Goal: Task Accomplishment & Management: Complete application form

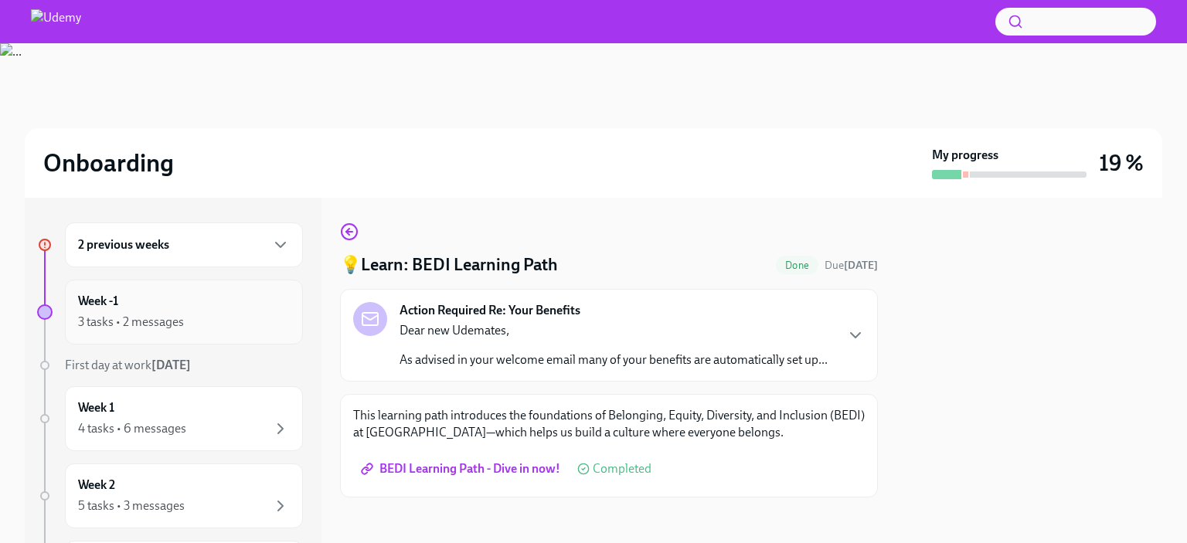
click at [199, 301] on div "Week -1 3 tasks • 2 messages" at bounding box center [184, 312] width 212 height 39
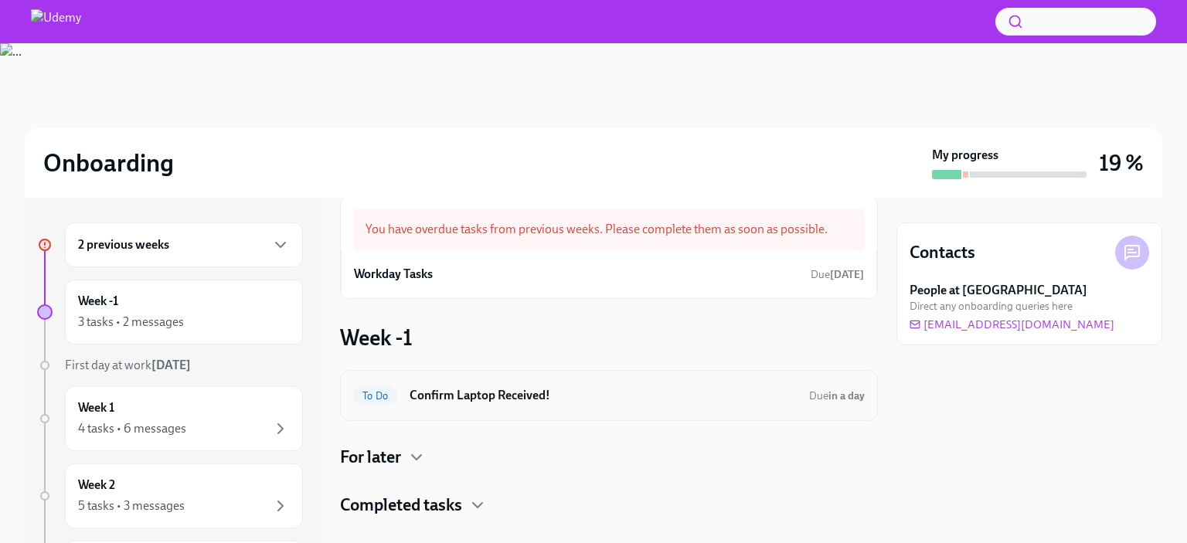
scroll to position [49, 0]
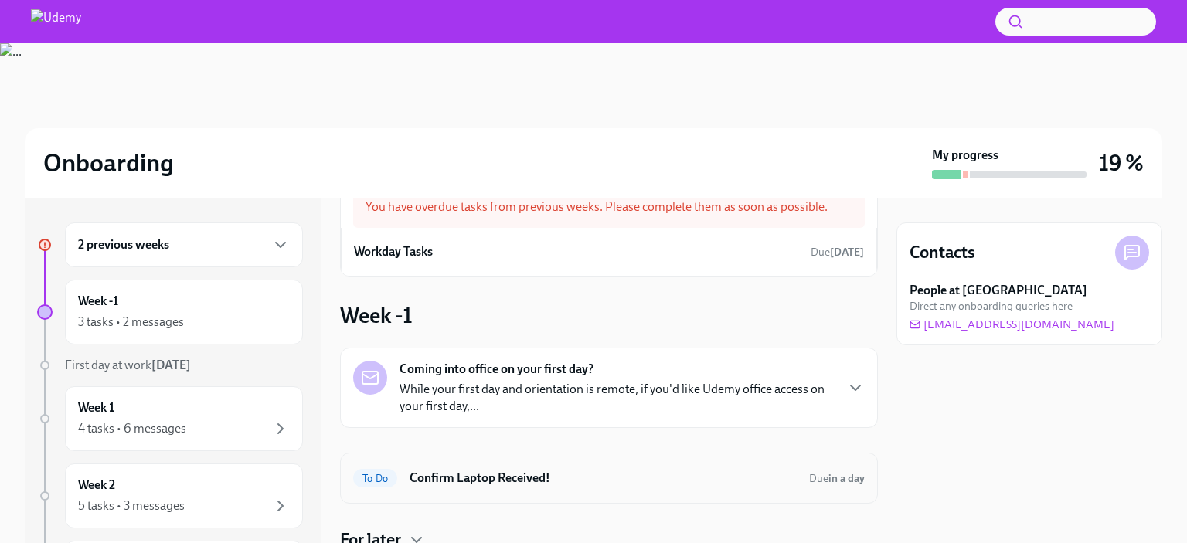
click at [578, 371] on div "Coming into office on your first day? While your first day and orientation is r…" at bounding box center [616, 388] width 434 height 54
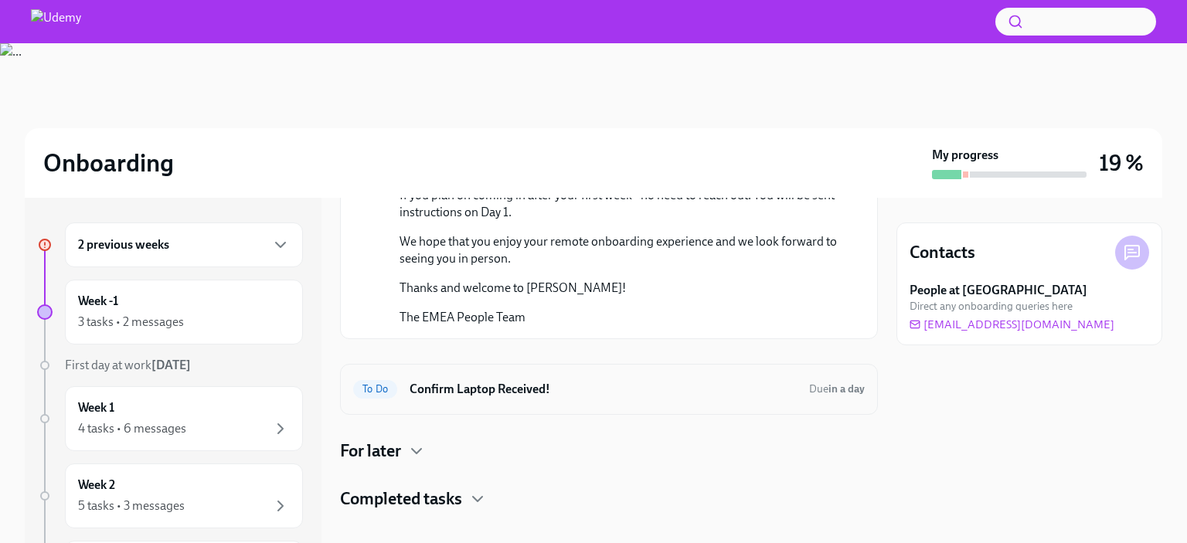
scroll to position [402, 0]
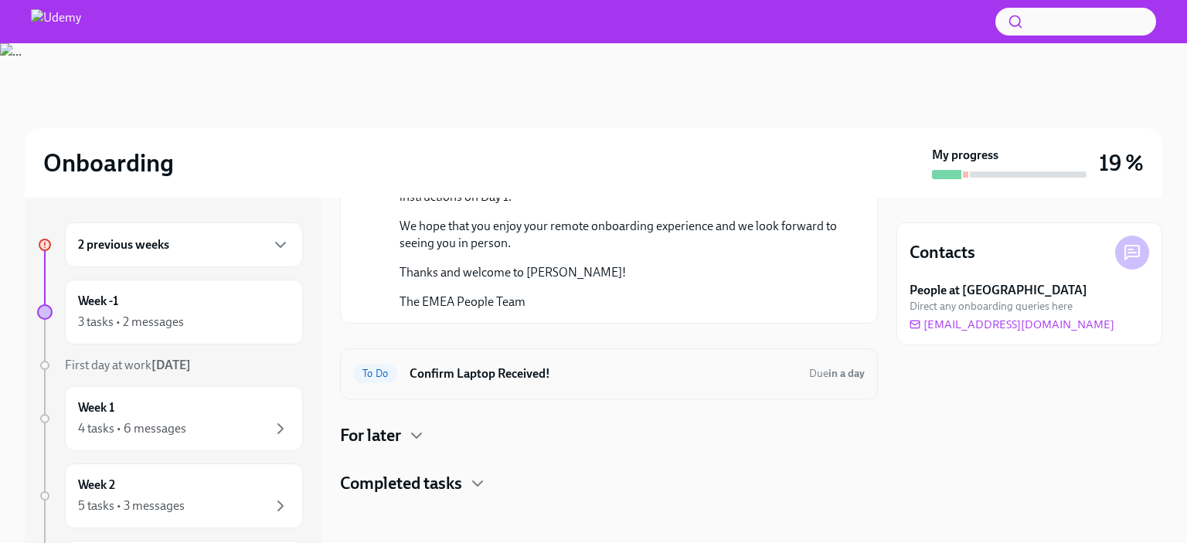
click at [578, 375] on h6 "Confirm Laptop Received!" at bounding box center [602, 373] width 387 height 17
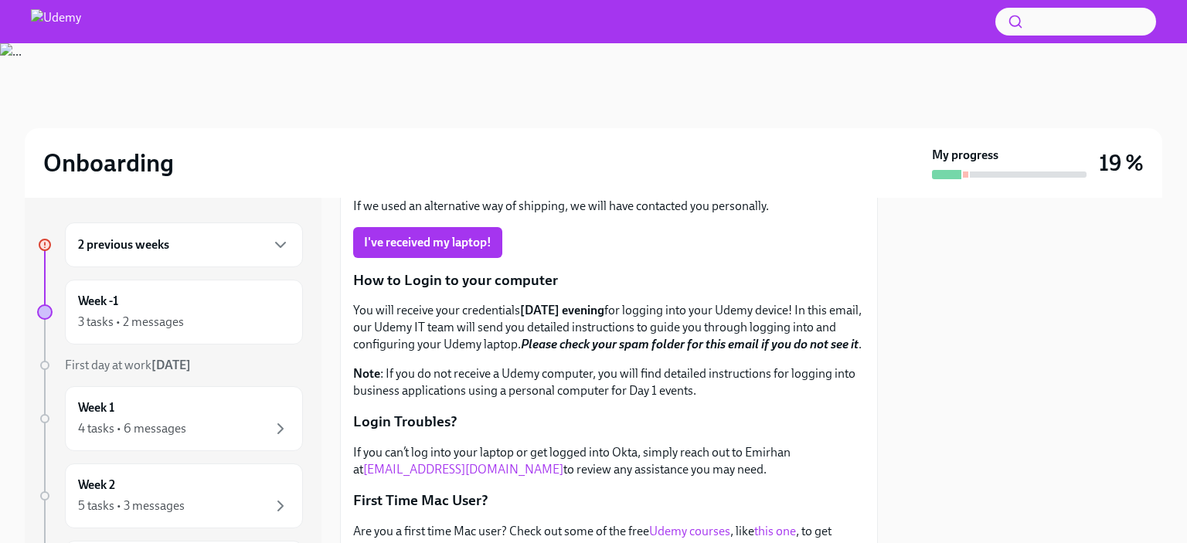
scroll to position [192, 0]
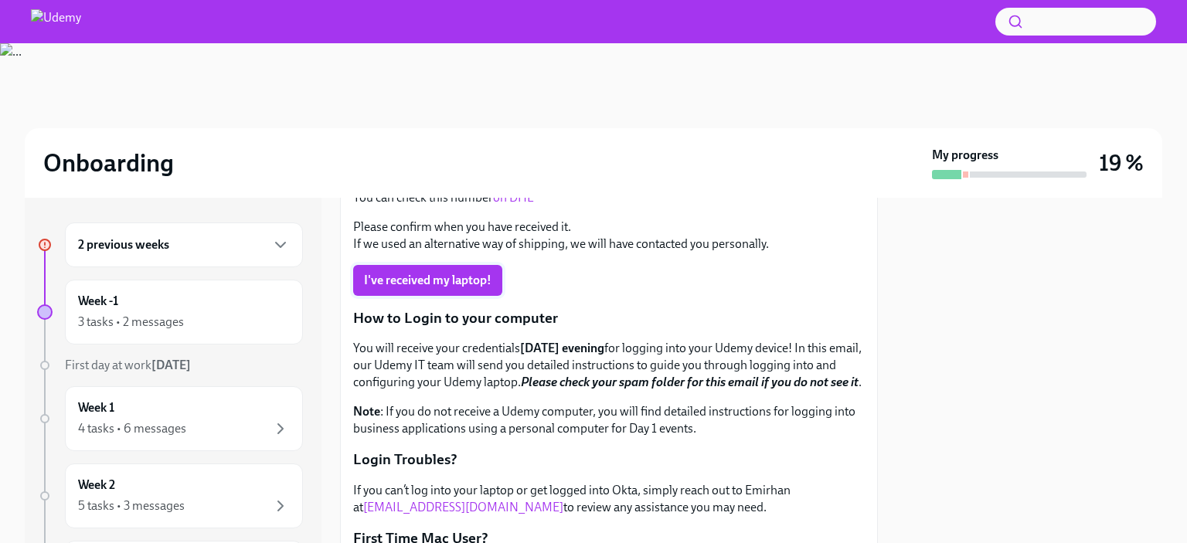
click at [448, 269] on button "I've received my laptop!" at bounding box center [427, 280] width 149 height 31
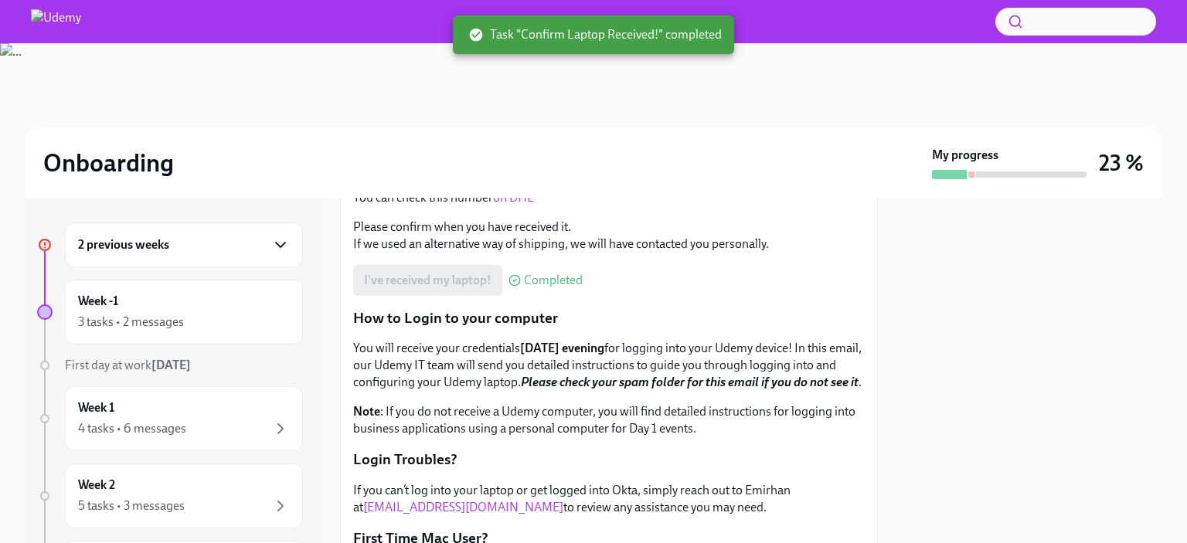
click at [271, 246] on icon "button" at bounding box center [280, 245] width 19 height 19
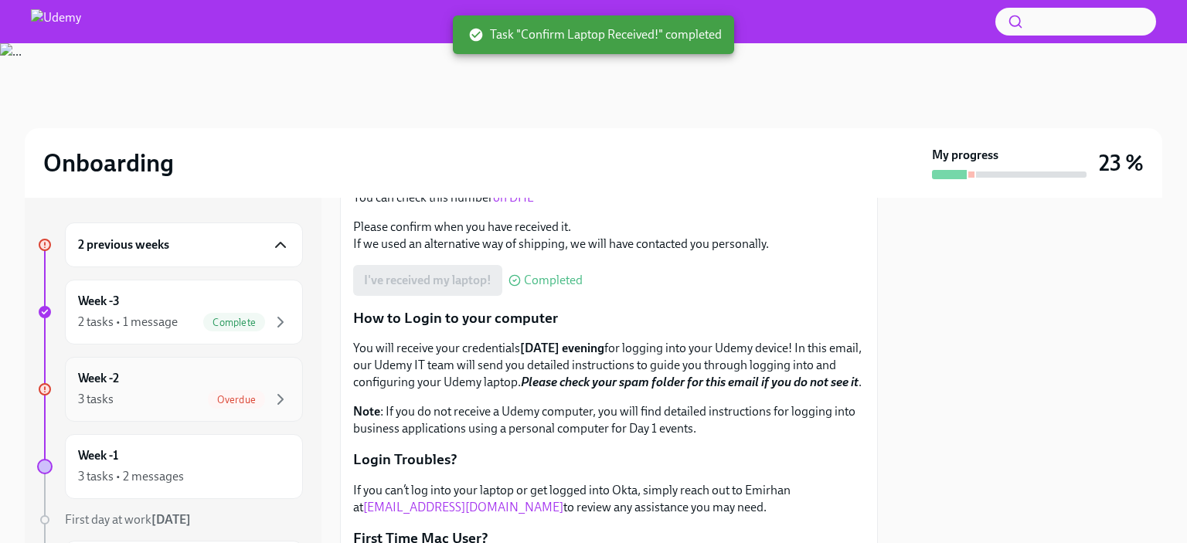
click at [176, 379] on div "Week -2 3 tasks Overdue" at bounding box center [184, 389] width 212 height 39
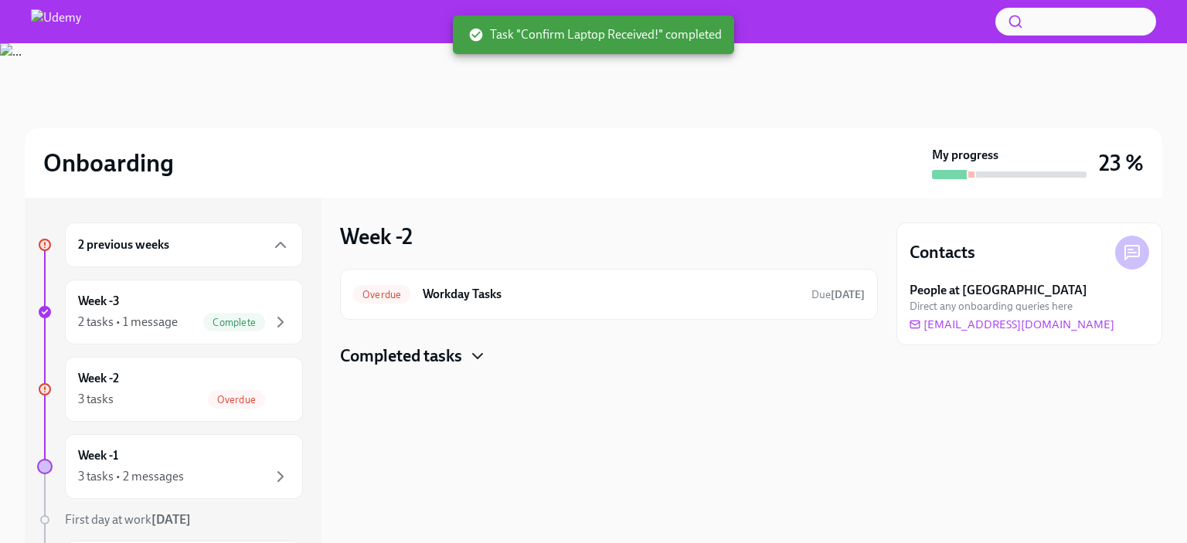
click at [482, 355] on icon "button" at bounding box center [477, 356] width 9 height 5
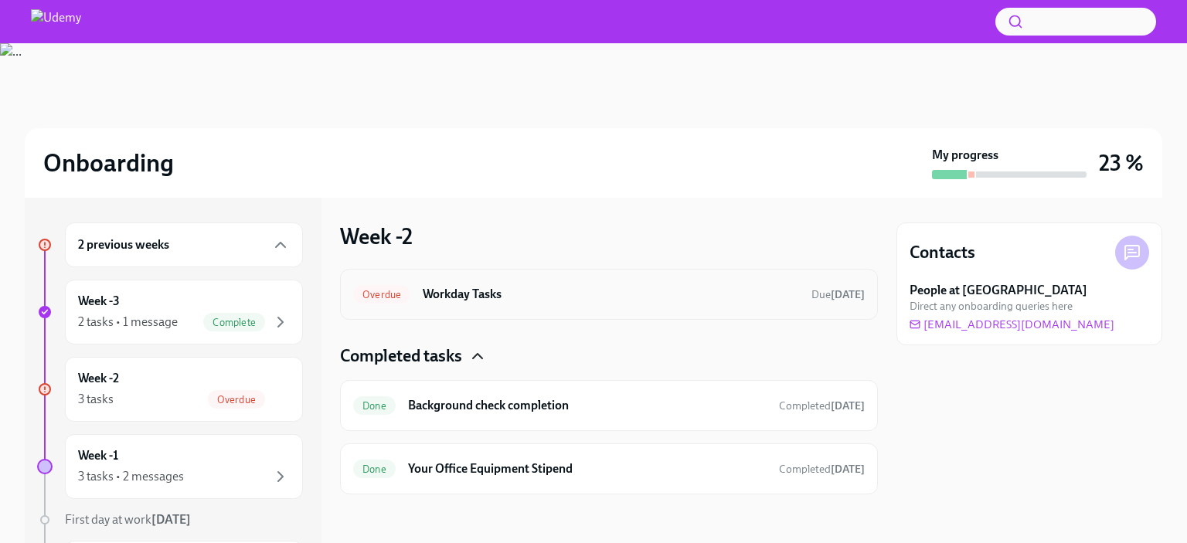
click at [541, 283] on div "Overdue Workday Tasks Due [DATE]" at bounding box center [608, 294] width 511 height 25
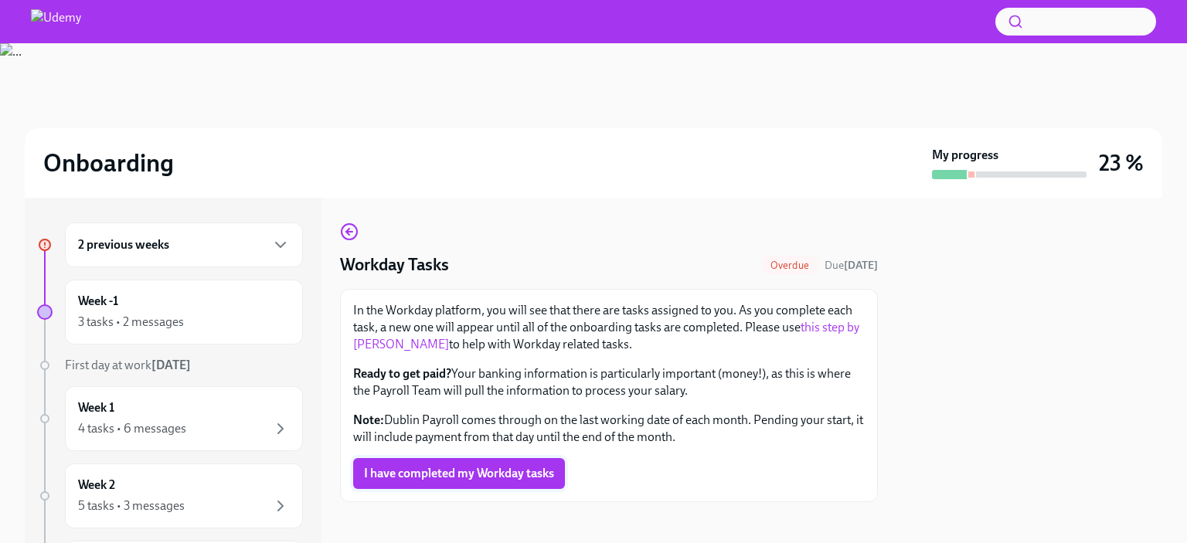
click at [481, 410] on span "I have completed my Workday tasks" at bounding box center [459, 473] width 190 height 15
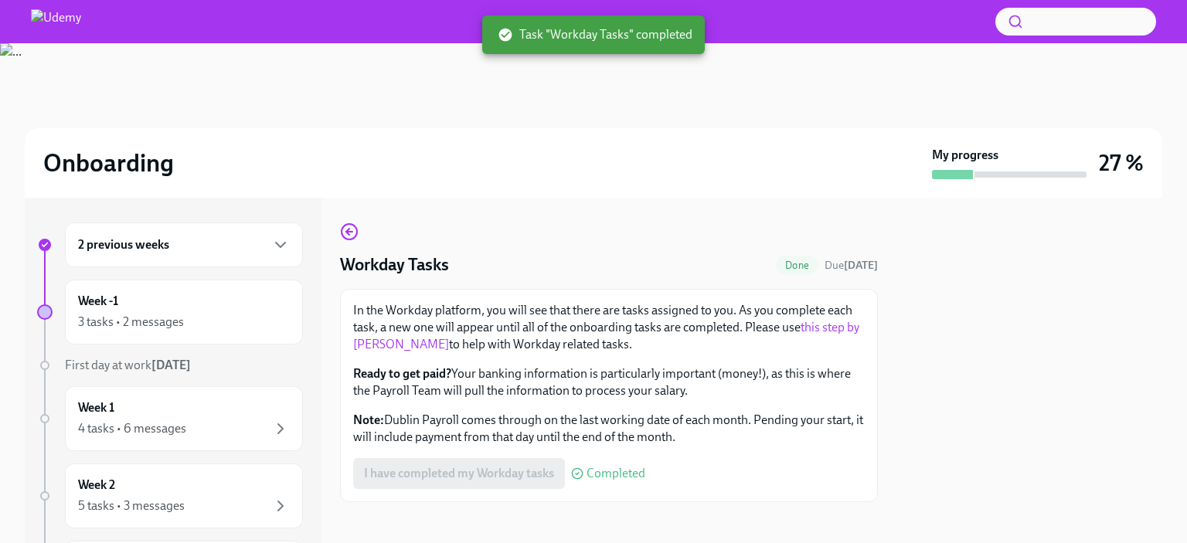
click at [195, 246] on div "2 previous weeks" at bounding box center [184, 245] width 212 height 19
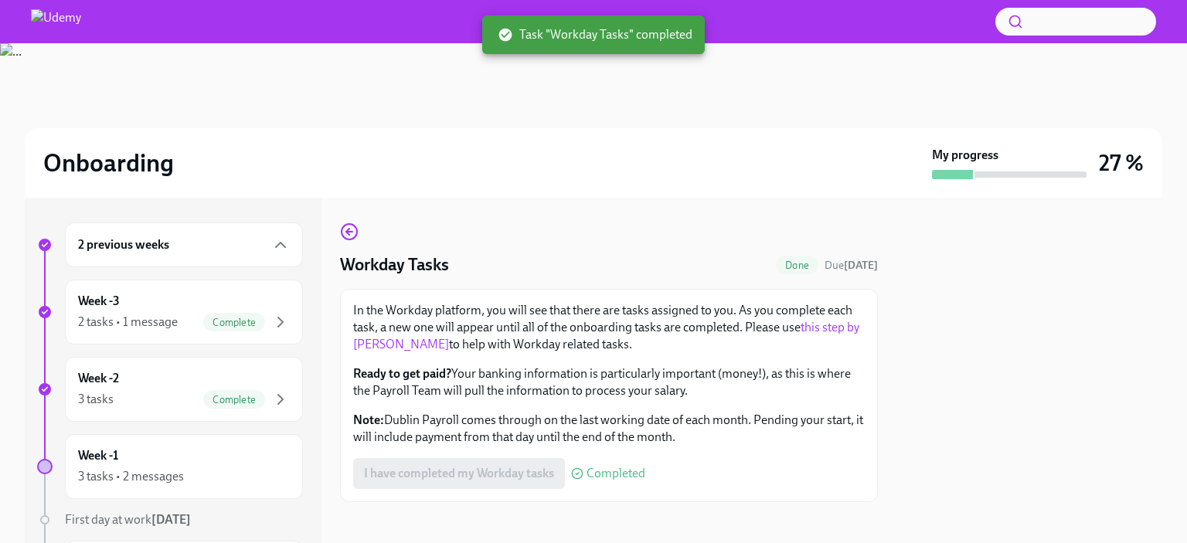
click at [199, 256] on div "2 previous weeks" at bounding box center [184, 245] width 238 height 45
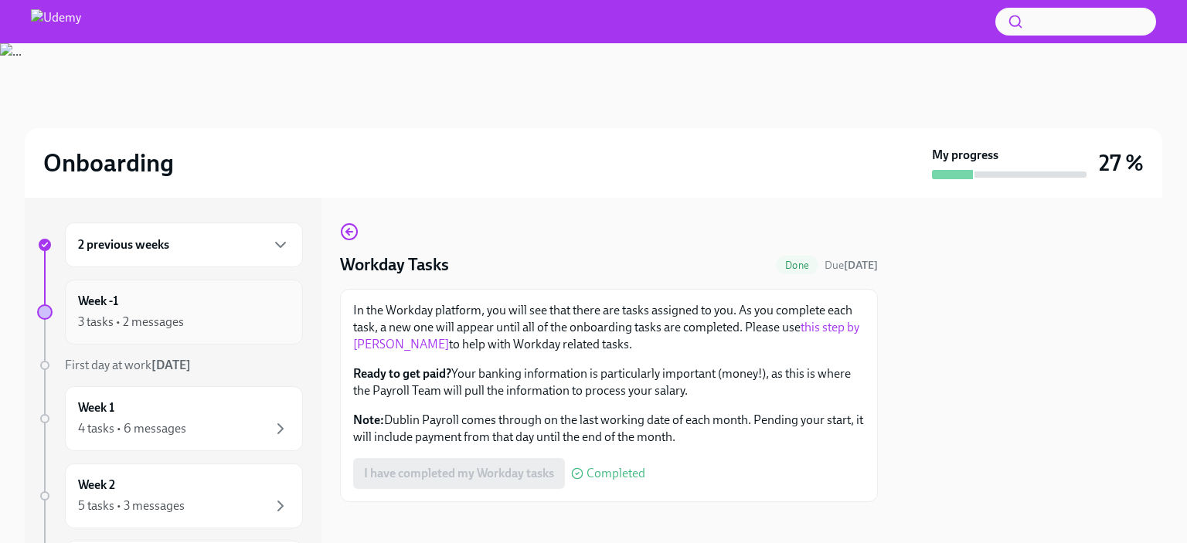
click at [226, 304] on div "Week -1 3 tasks • 2 messages" at bounding box center [184, 312] width 212 height 39
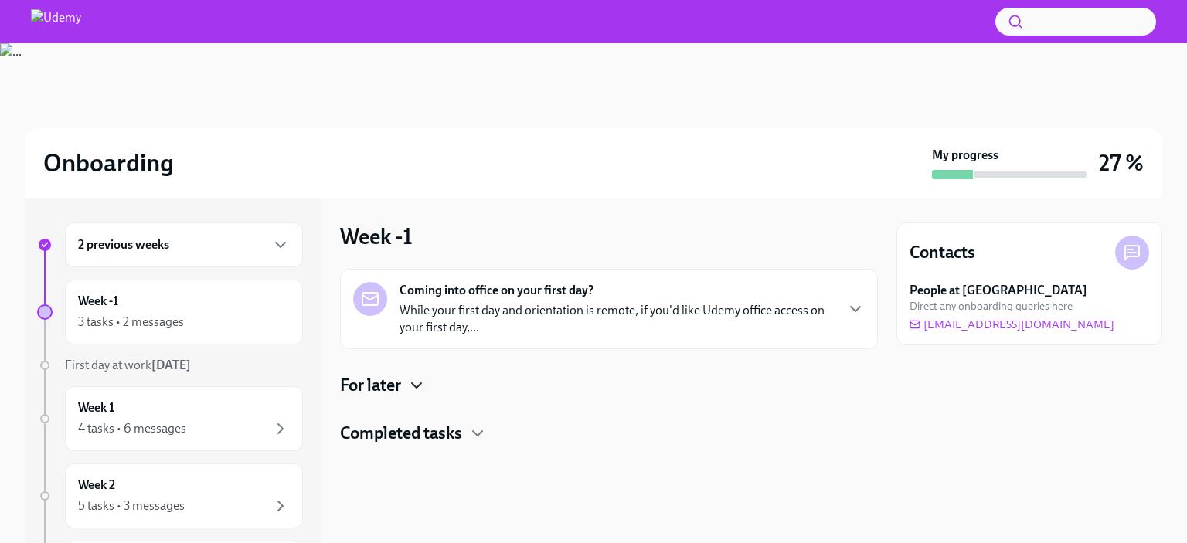
click at [420, 386] on icon "button" at bounding box center [416, 385] width 9 height 5
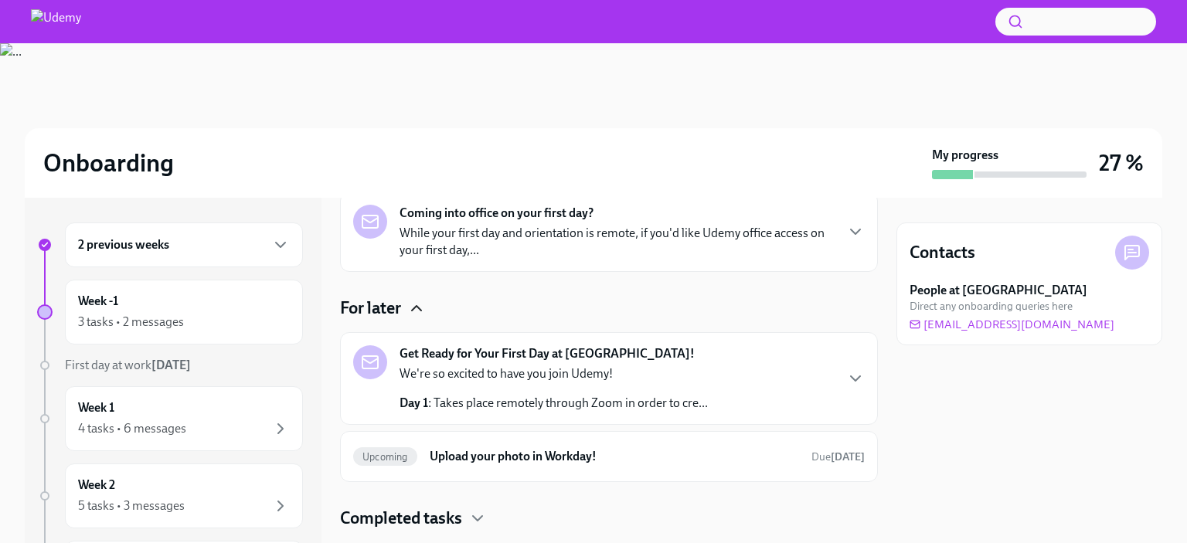
scroll to position [112, 0]
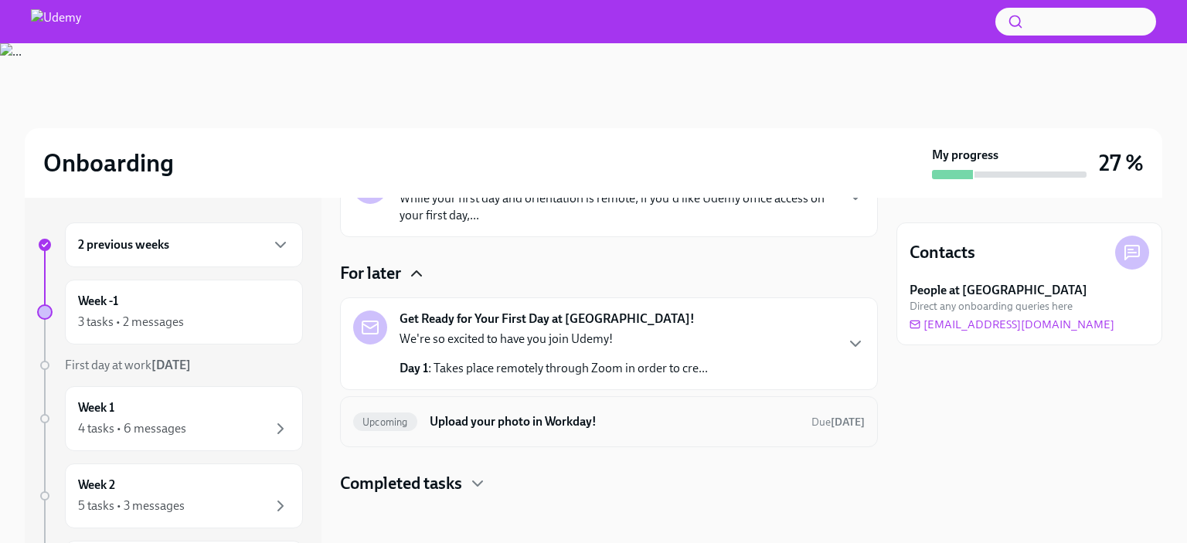
click at [578, 410] on h6 "Upload your photo in Workday!" at bounding box center [614, 421] width 369 height 17
